Goal: Communication & Community: Answer question/provide support

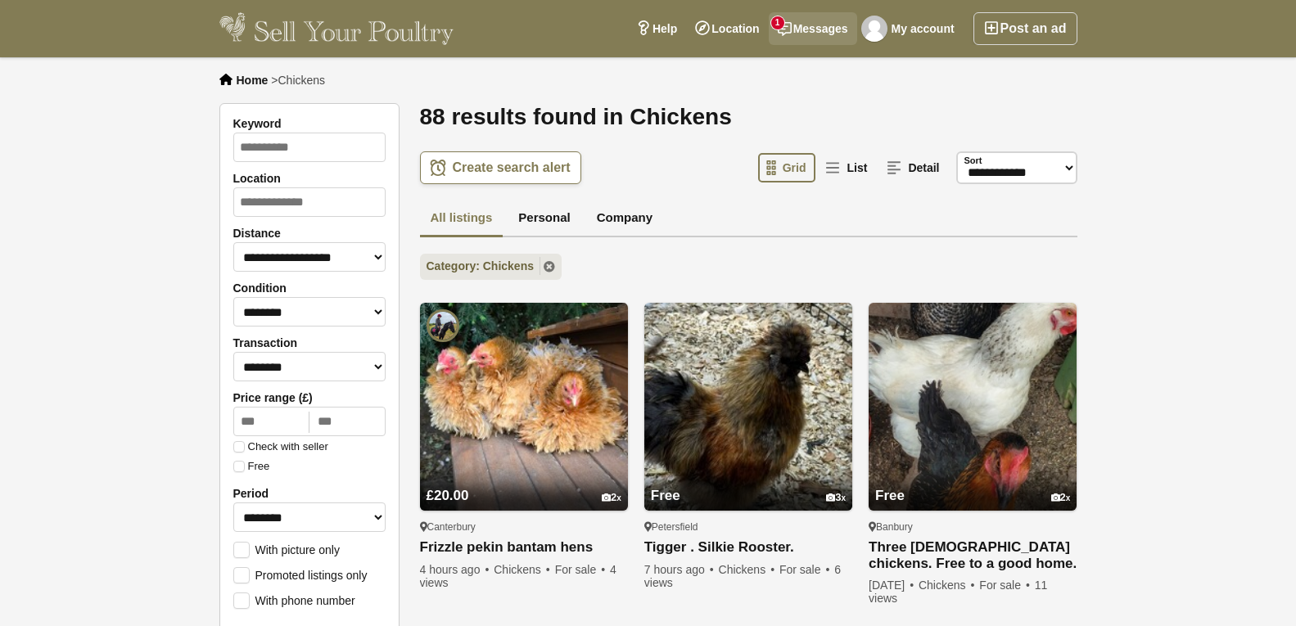
click at [804, 18] on link "Messages 1" at bounding box center [813, 28] width 88 height 33
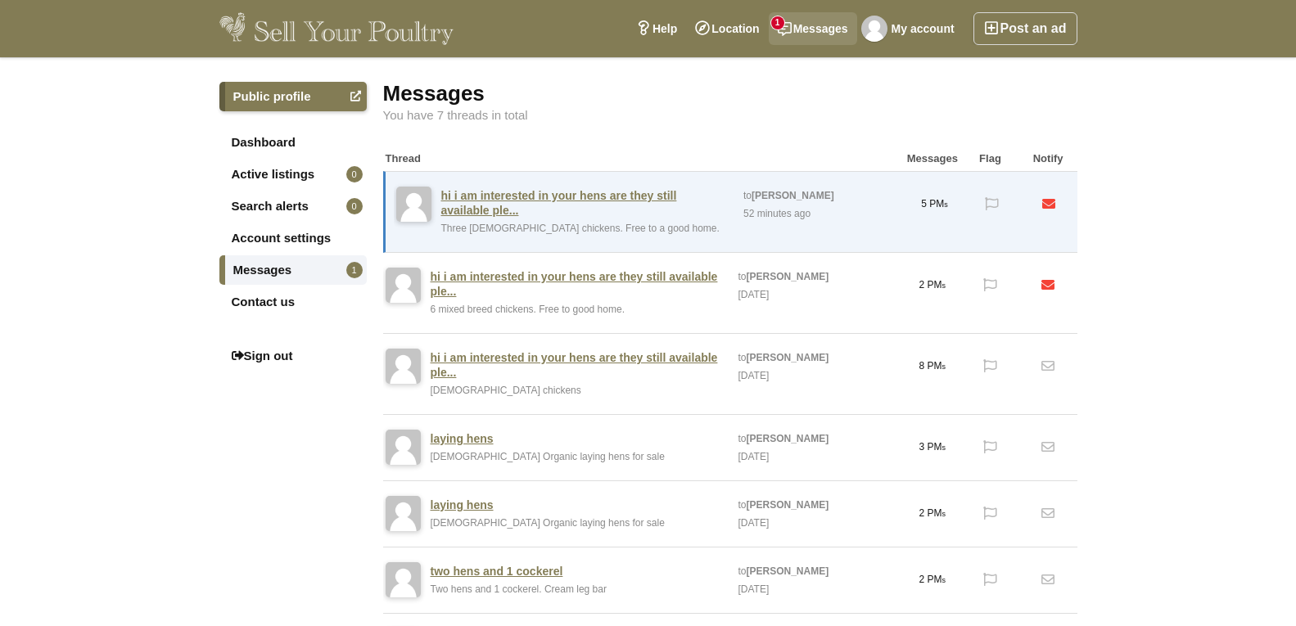
click at [798, 18] on link "Messages 1" at bounding box center [813, 28] width 88 height 33
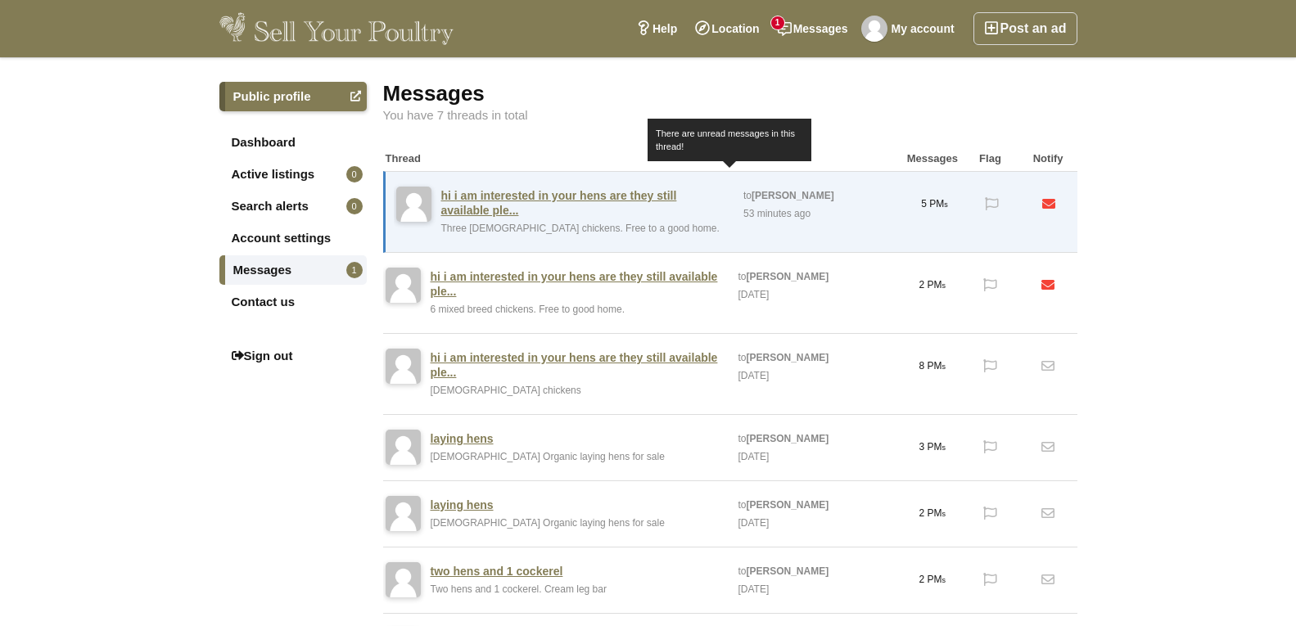
click at [560, 195] on link "hi i am interested in your hens are they still available ple..." at bounding box center [584, 202] width 287 height 29
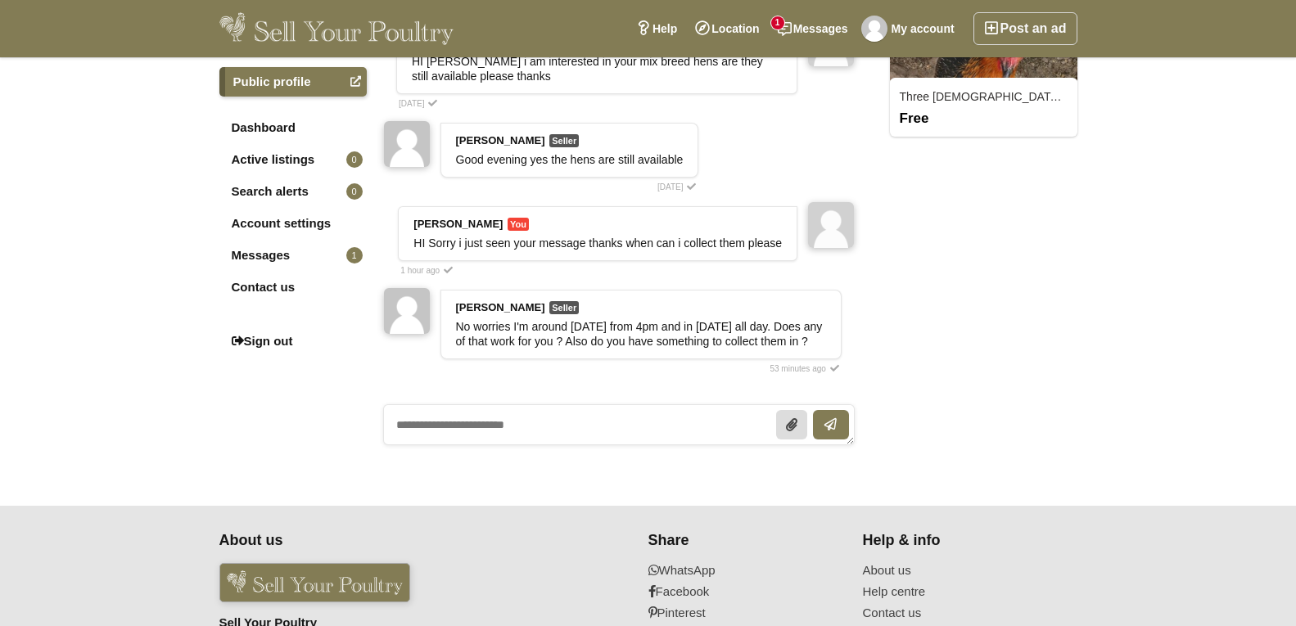
scroll to position [246, 0]
click at [399, 417] on textarea at bounding box center [619, 424] width 472 height 41
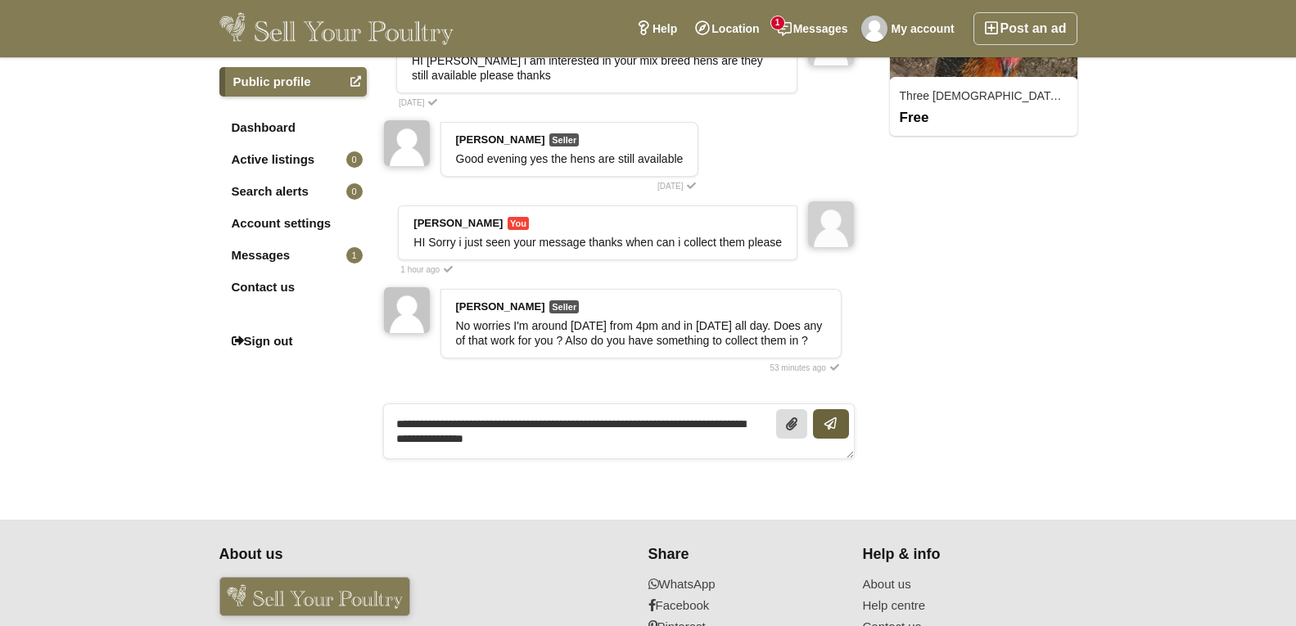
type textarea "**********"
click at [830, 417] on icon "submit" at bounding box center [831, 423] width 11 height 13
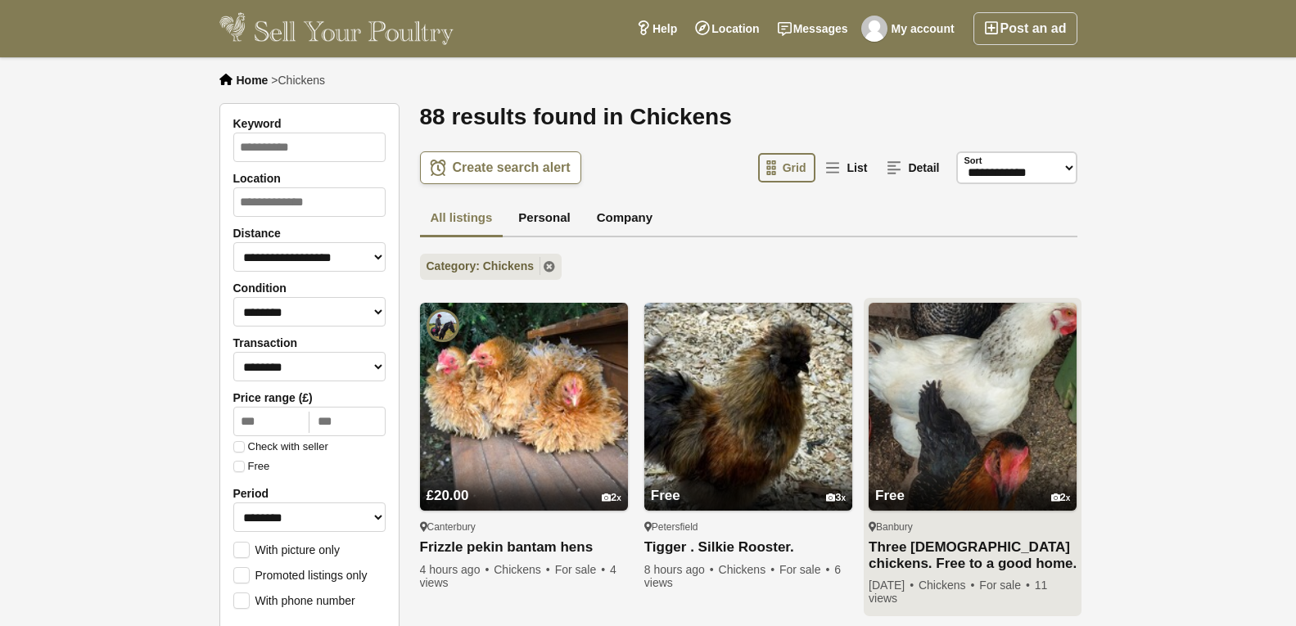
click at [987, 359] on img at bounding box center [973, 407] width 208 height 208
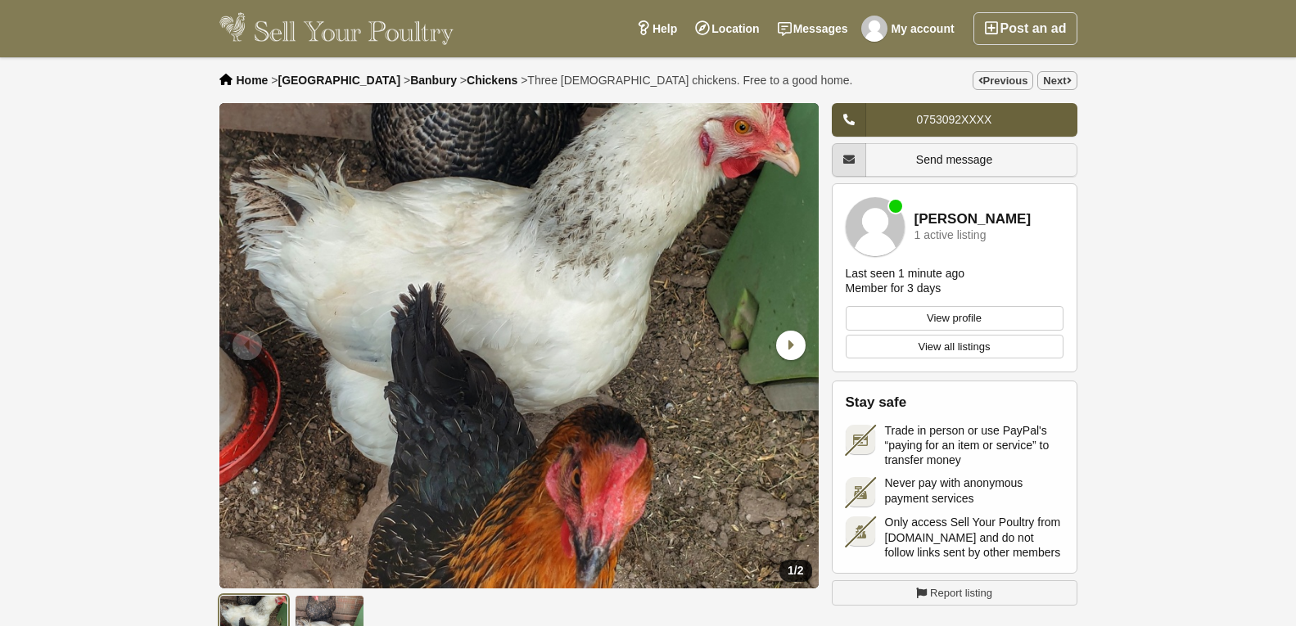
click at [960, 120] on span "0753092XXXX" at bounding box center [954, 119] width 75 height 13
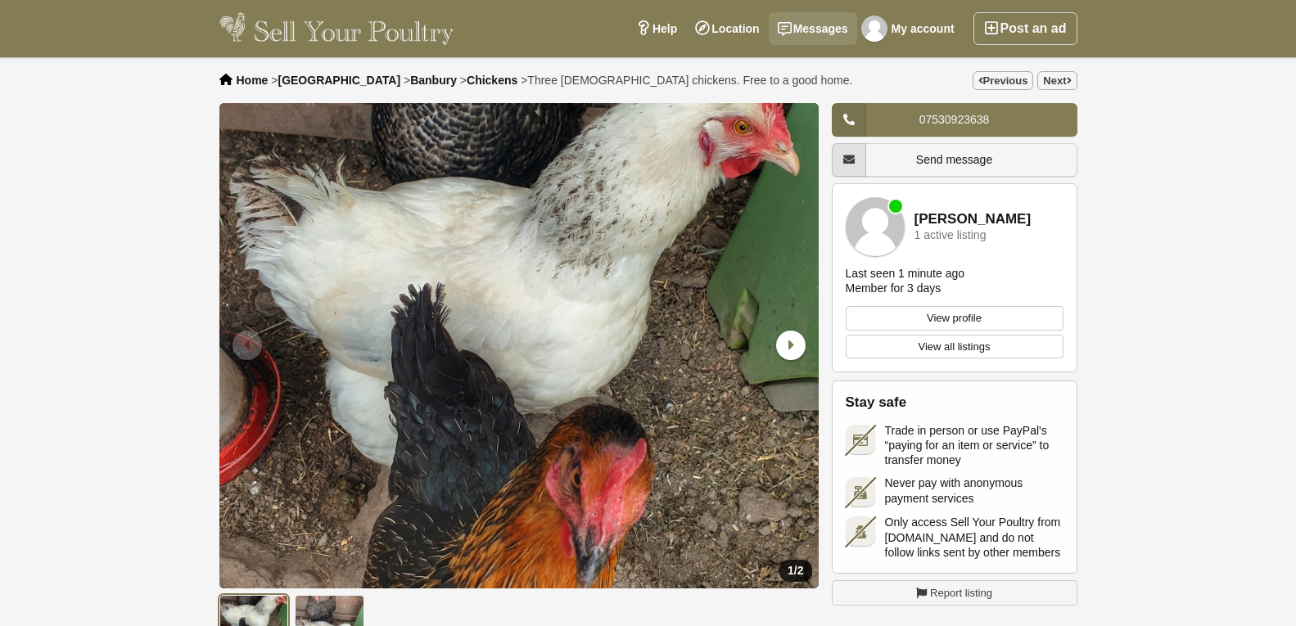
click at [813, 20] on link "Messages" at bounding box center [813, 28] width 88 height 33
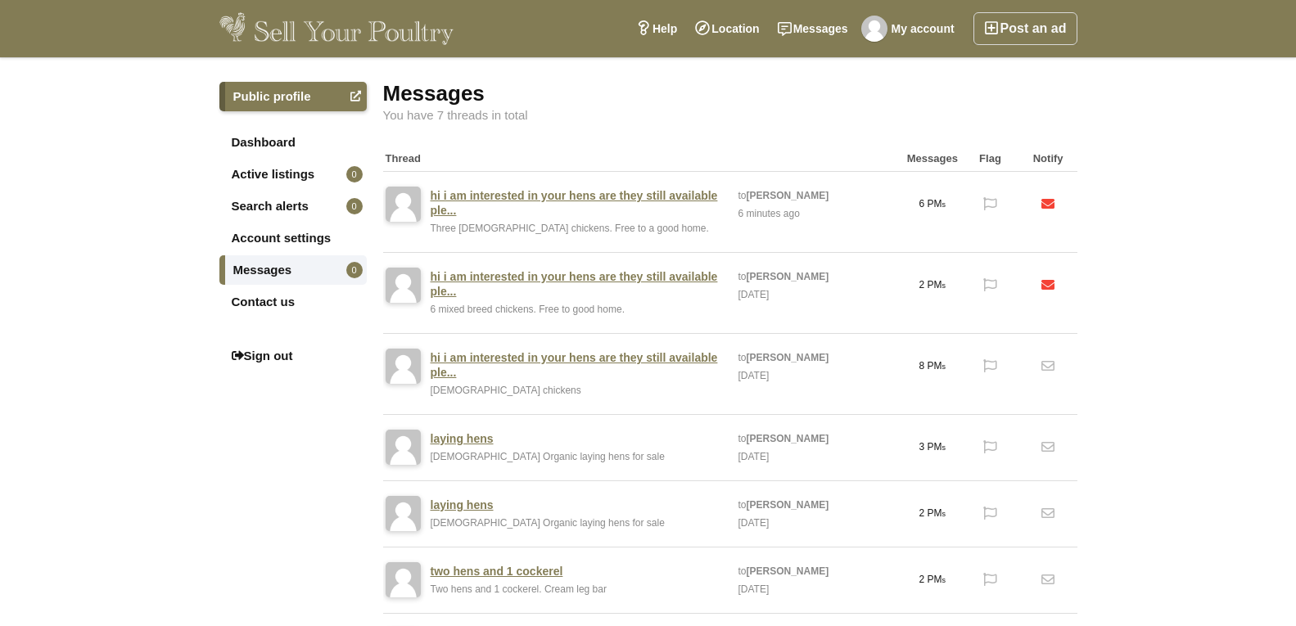
click at [521, 202] on link "hi i am interested in your hens are they still available ple..." at bounding box center [576, 202] width 291 height 29
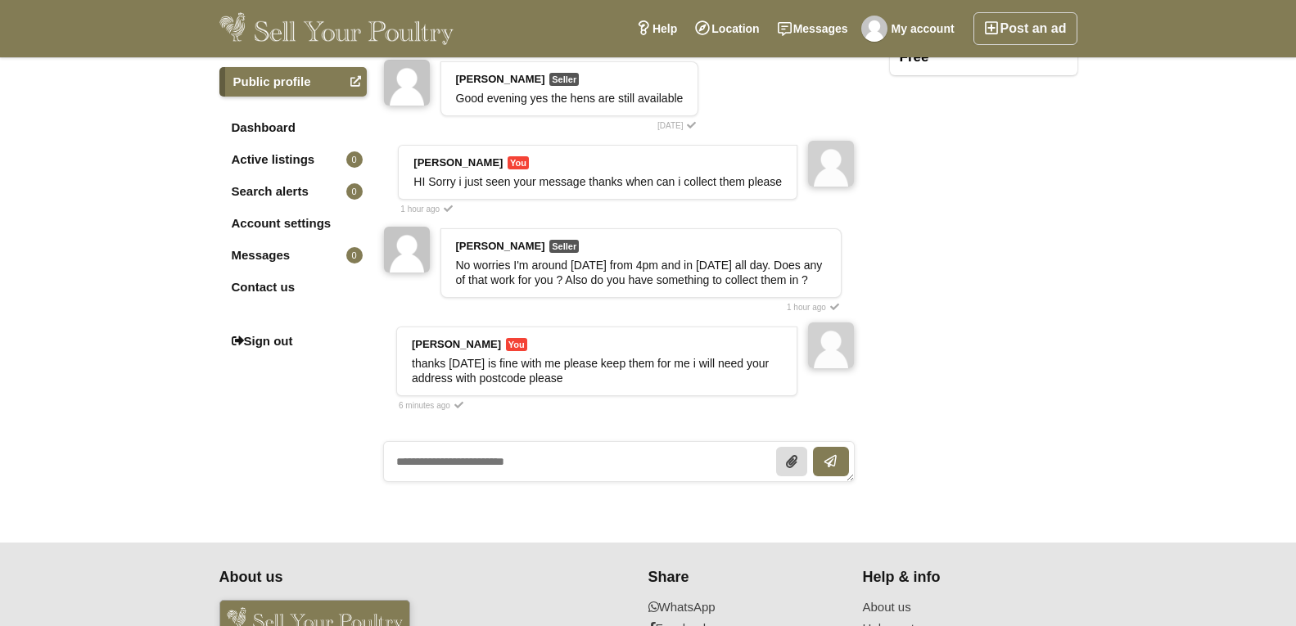
scroll to position [327, 0]
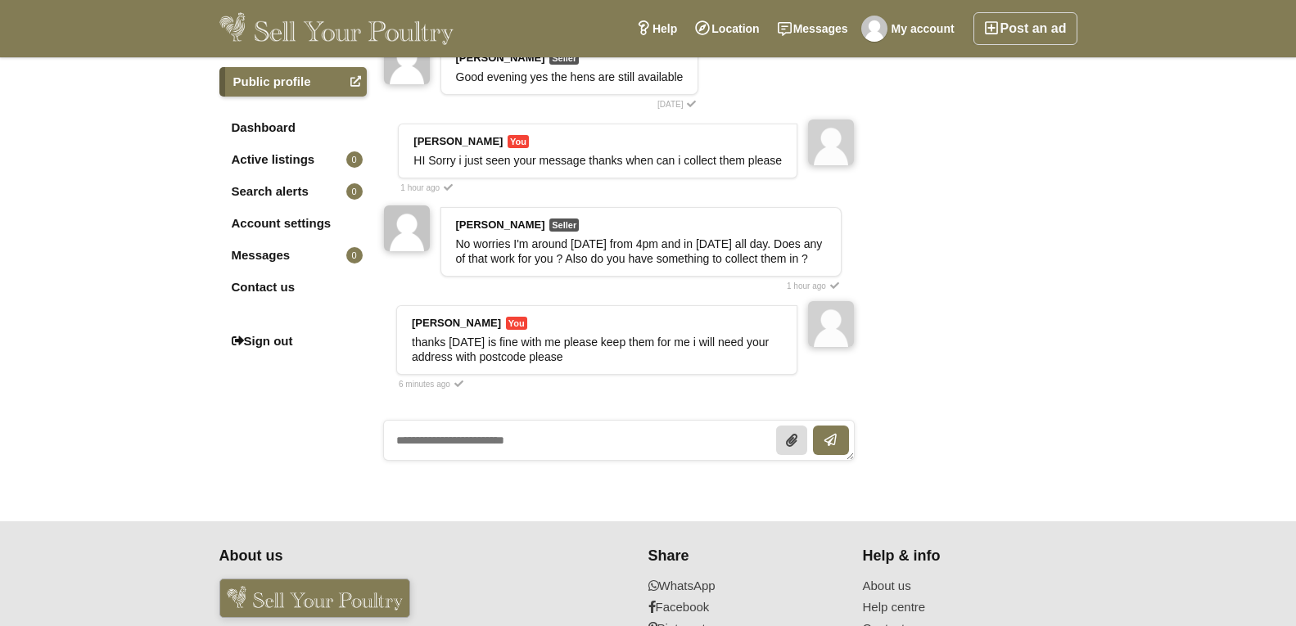
click at [403, 430] on textarea at bounding box center [619, 440] width 472 height 41
type textarea "**********"
click at [792, 434] on icon at bounding box center [791, 440] width 15 height 13
click at [792, 429] on input "Upload file" at bounding box center [791, 438] width 31 height 23
type input "**********"
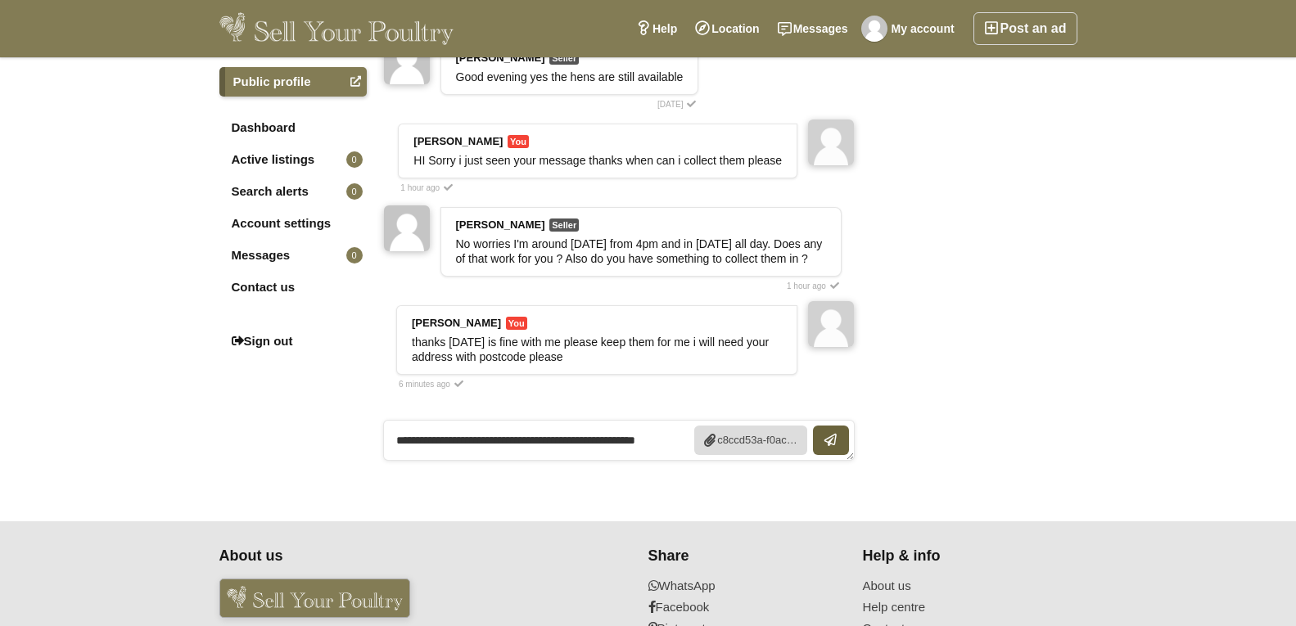
click at [831, 434] on icon "submit" at bounding box center [831, 440] width 11 height 13
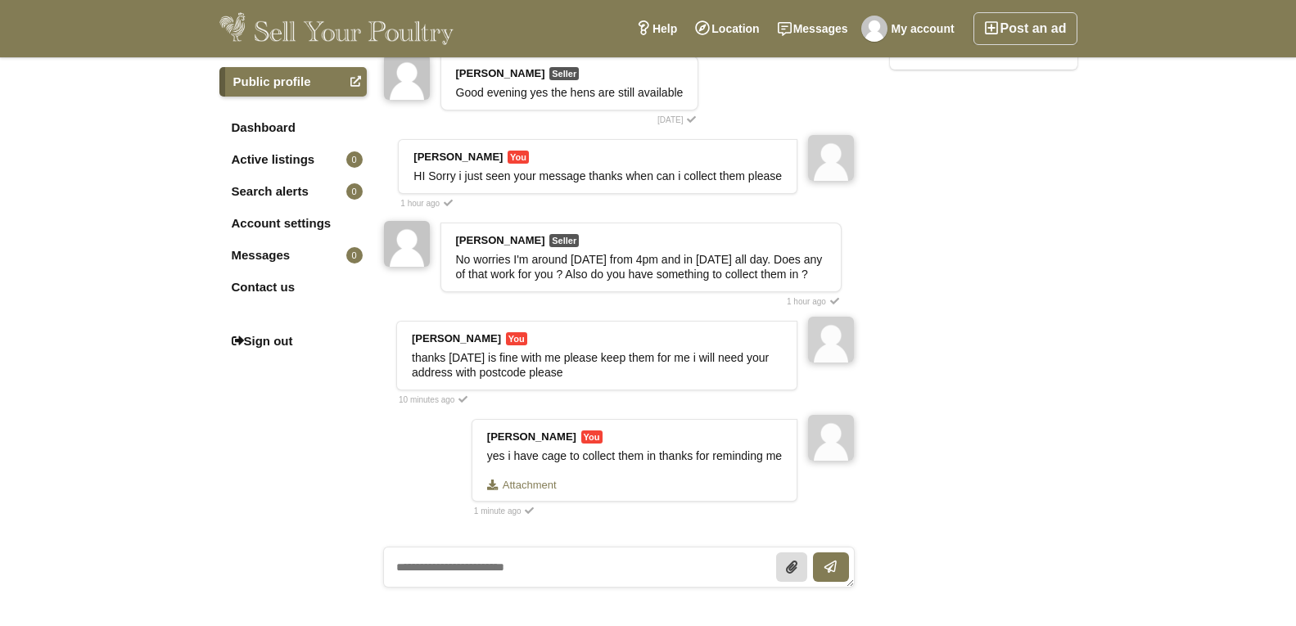
scroll to position [409, 0]
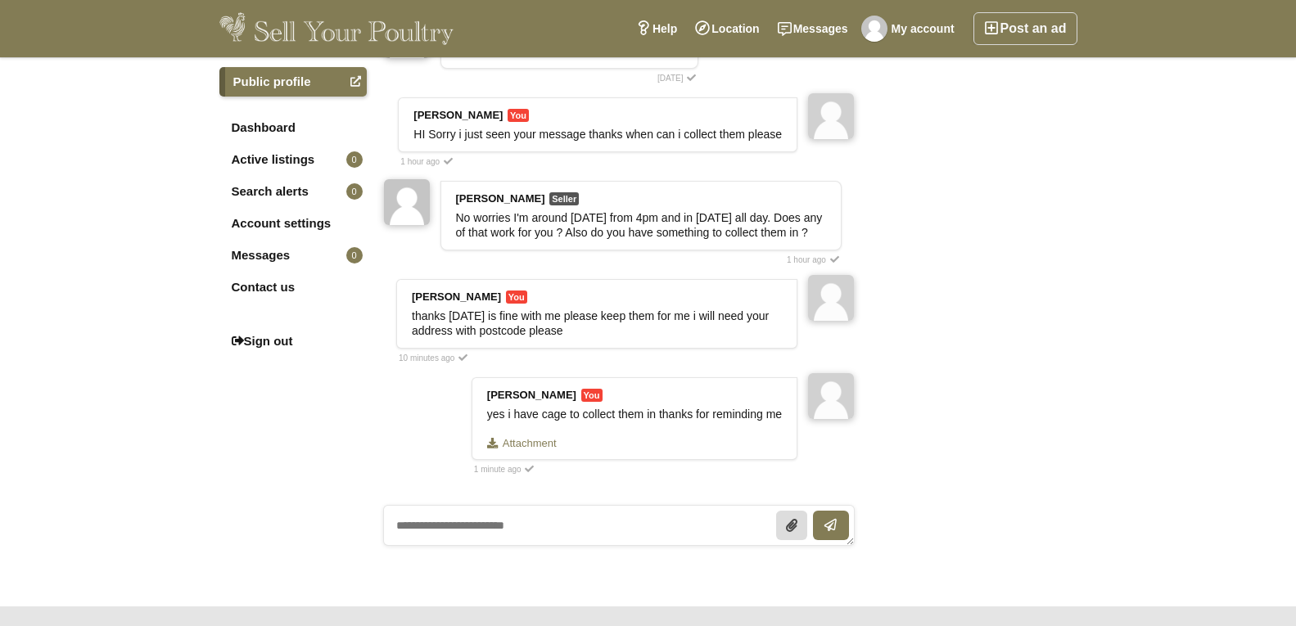
click at [407, 520] on textarea at bounding box center [619, 525] width 472 height 41
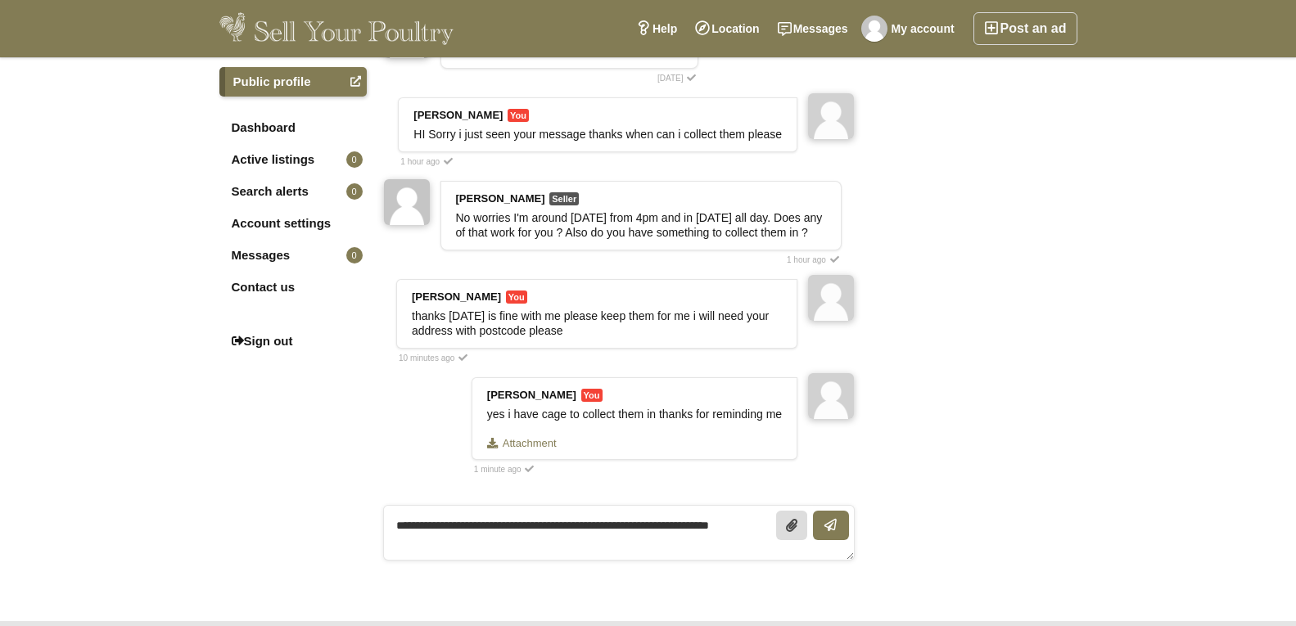
scroll to position [0, 0]
type textarea "**********"
click at [791, 519] on icon at bounding box center [791, 525] width 15 height 13
click at [791, 515] on input "Upload file" at bounding box center [791, 523] width 31 height 23
click at [838, 514] on button "submit" at bounding box center [831, 525] width 36 height 29
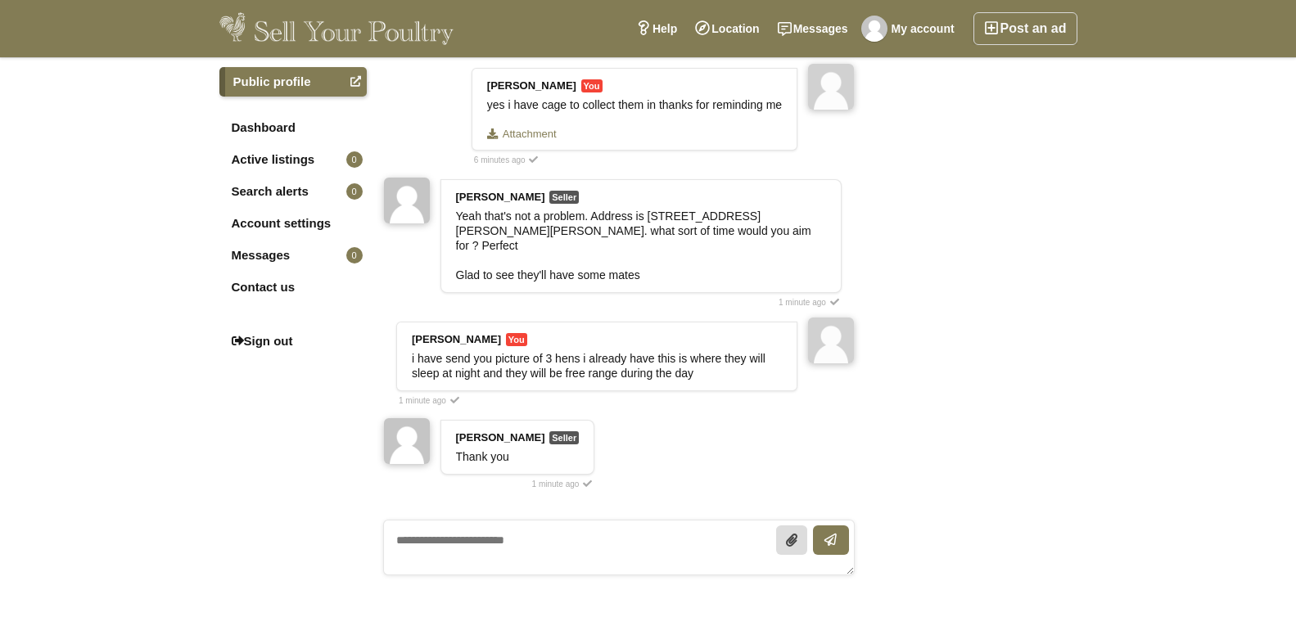
scroll to position [737, 0]
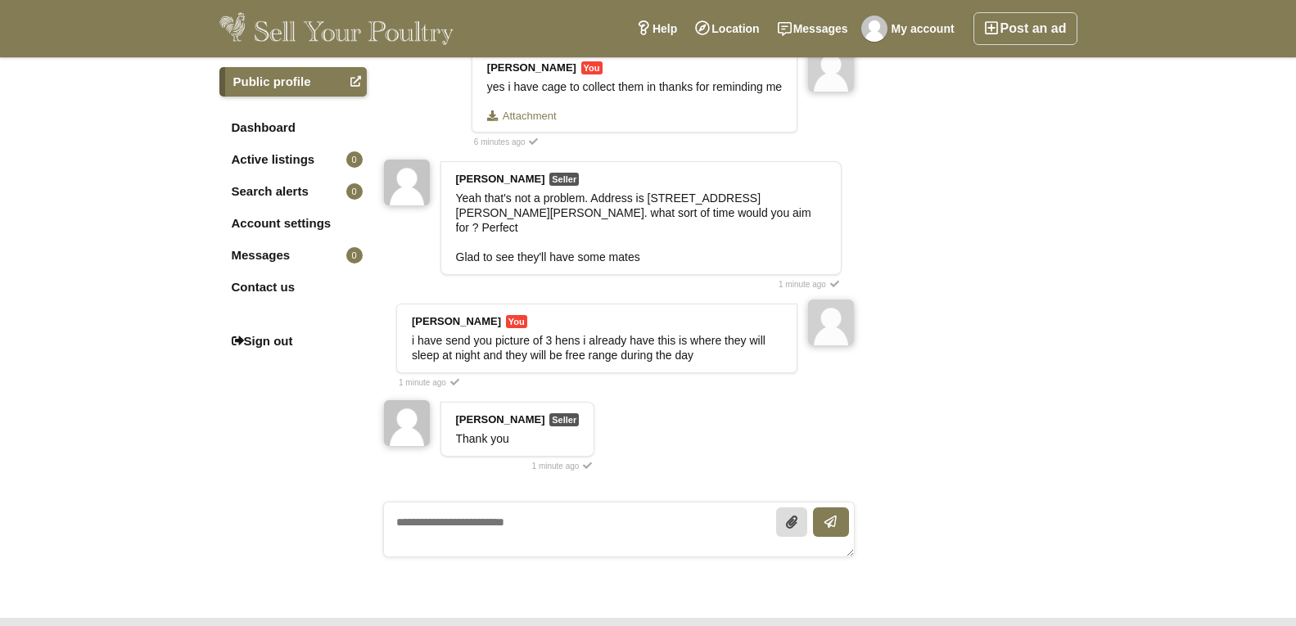
click at [405, 503] on textarea at bounding box center [619, 530] width 472 height 56
type textarea "**********"
click at [833, 516] on icon "submit" at bounding box center [831, 522] width 11 height 13
